Goal: Task Accomplishment & Management: Use online tool/utility

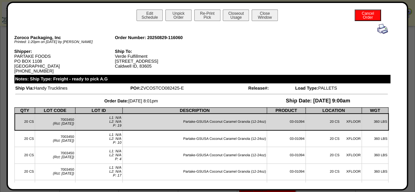
scroll to position [687, 0]
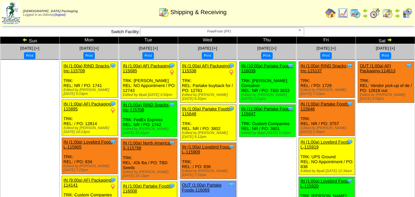
click at [406, 14] on img at bounding box center [406, 13] width 10 height 10
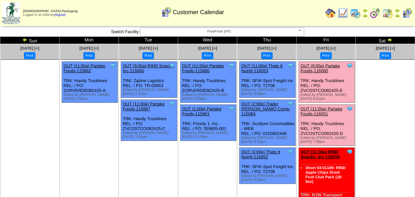
drag, startPoint x: 344, startPoint y: 89, endPoint x: 300, endPoint y: 90, distance: 43.6
click at [300, 90] on div "Clone Item OUT (9:00a) Partake Foods-116060 Partake Foods ScheduleID: 116060 47…" at bounding box center [326, 82] width 56 height 41
copy div "ZVCOSTCO082425-E"
click at [330, 66] on link "OUT (9:00a) Partake Foods-116060" at bounding box center [319, 68] width 39 height 10
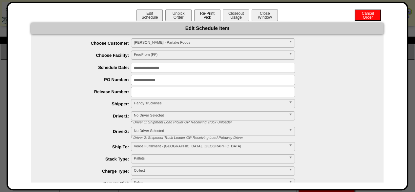
click at [211, 14] on button "Re-Print Pick" at bounding box center [207, 15] width 26 height 11
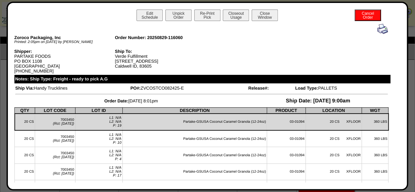
scroll to position [33, 0]
